Goal: Find specific page/section: Find specific page/section

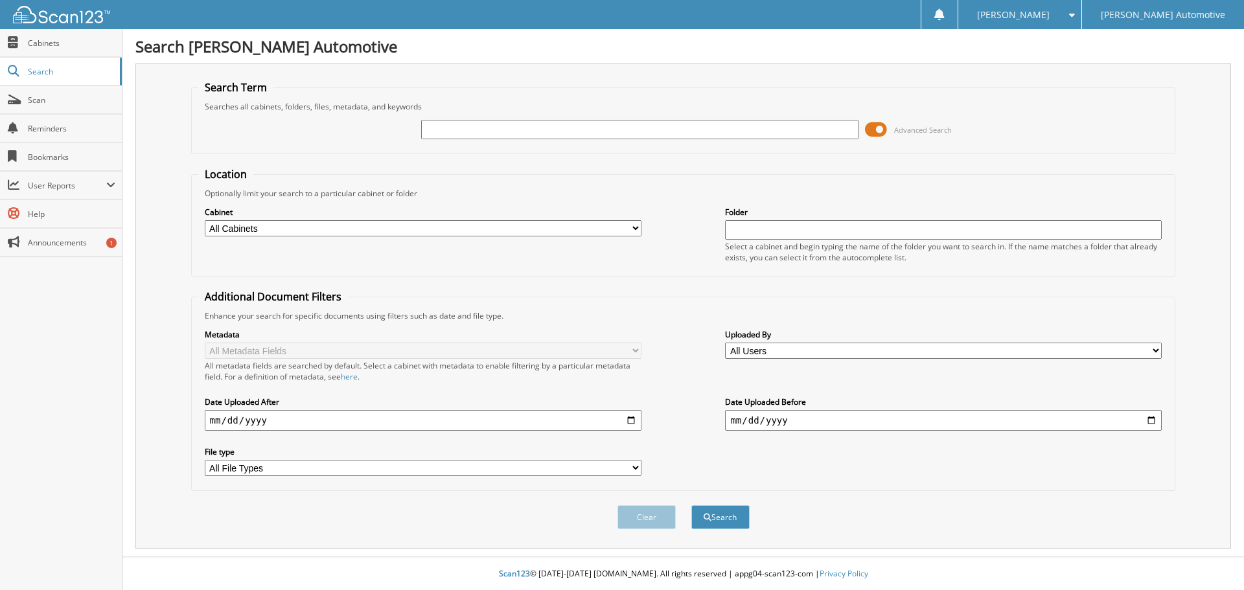
click at [433, 128] on input "text" at bounding box center [639, 129] width 437 height 19
type input "22530"
click at [691, 505] on button "Search" at bounding box center [720, 517] width 58 height 24
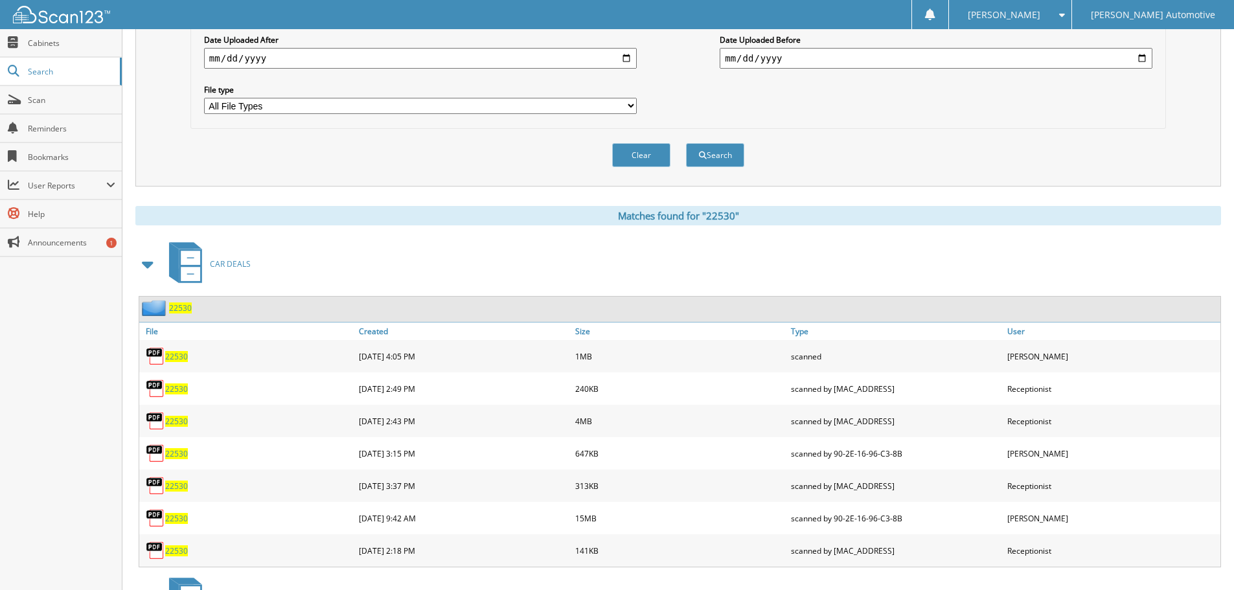
scroll to position [389, 0]
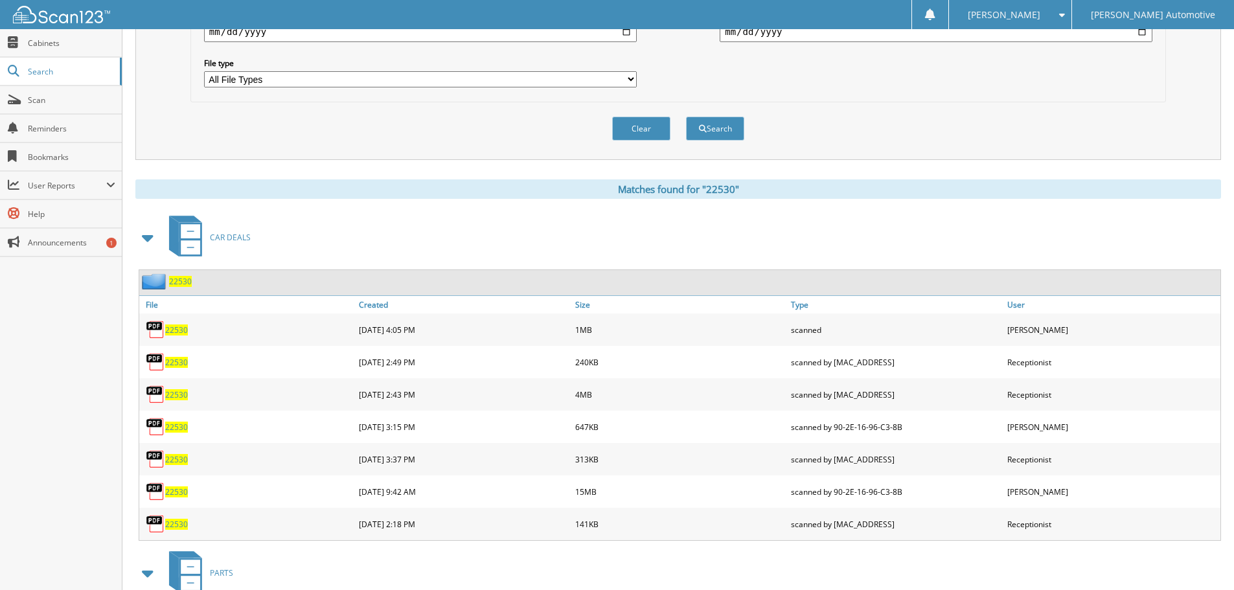
click at [175, 282] on span "22530" at bounding box center [180, 281] width 23 height 11
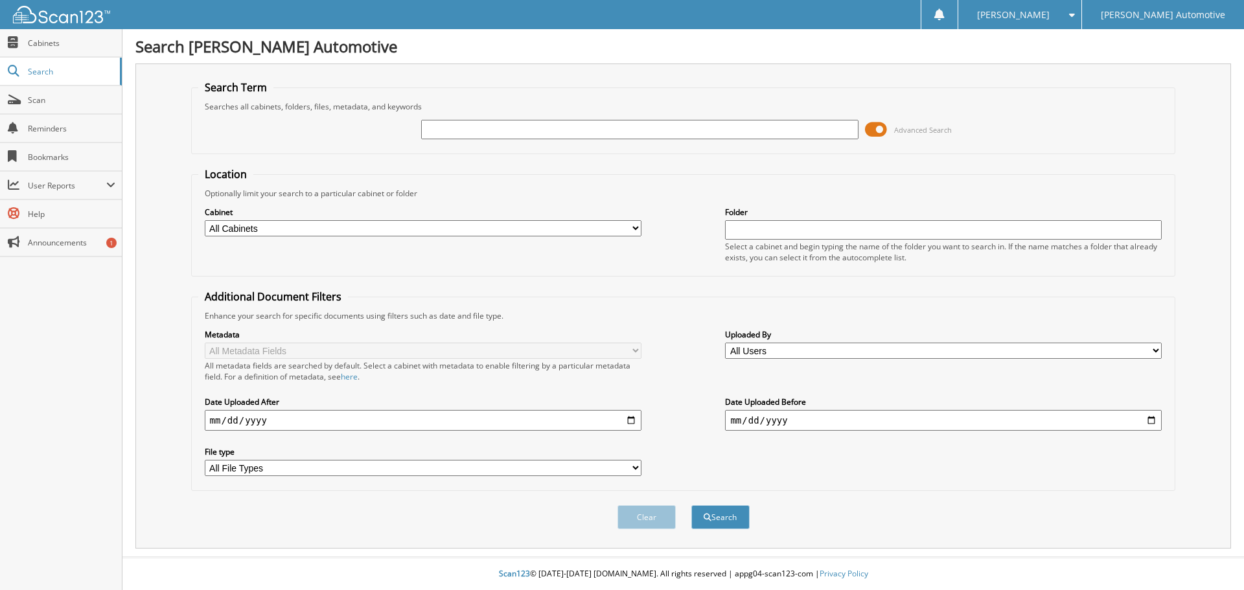
click at [460, 132] on input "text" at bounding box center [639, 129] width 437 height 19
click at [441, 122] on input "text" at bounding box center [639, 129] width 437 height 19
paste input "19761"
type input "19761"
click at [691, 505] on button "Search" at bounding box center [720, 517] width 58 height 24
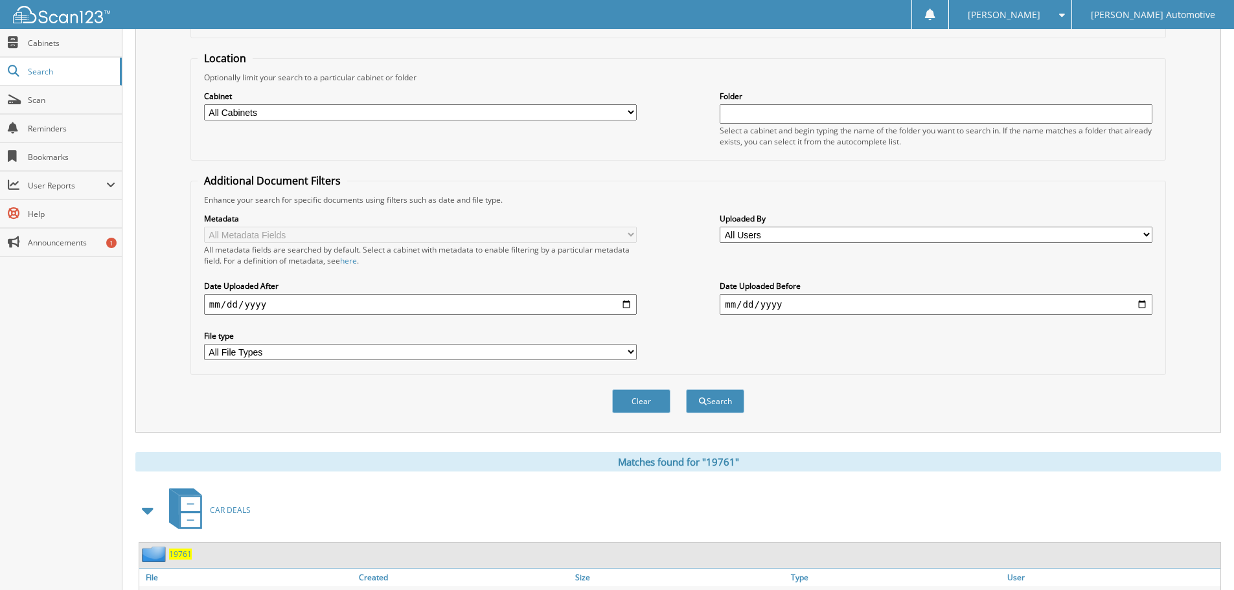
scroll to position [324, 0]
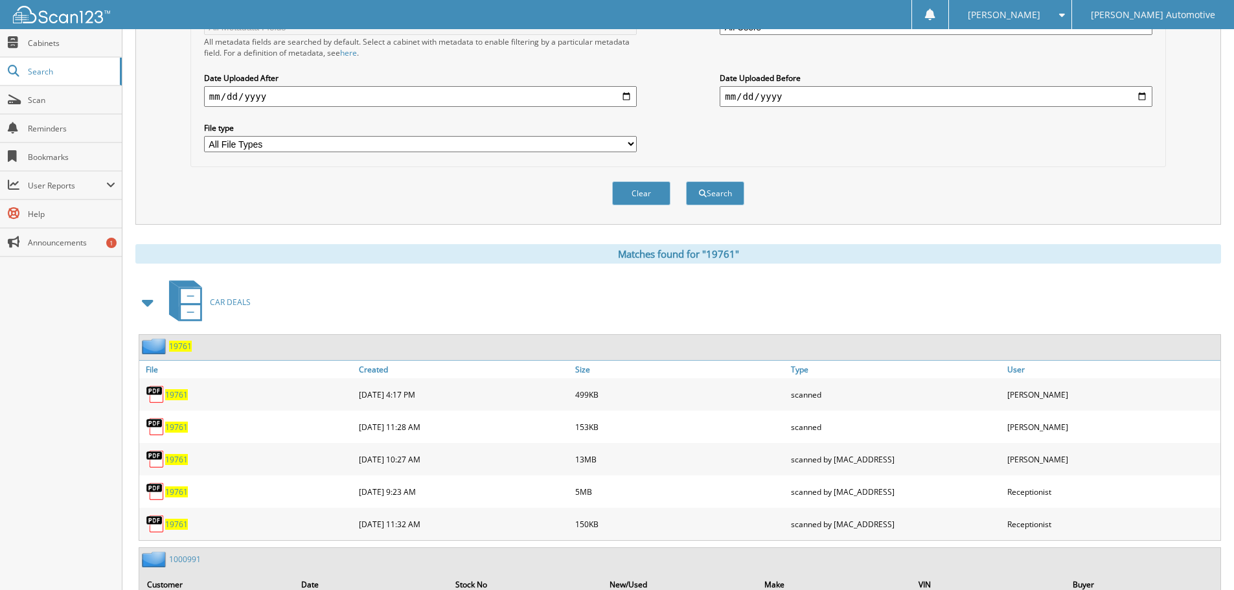
click at [177, 343] on span "19761" at bounding box center [180, 346] width 23 height 11
